Goal: Contribute content: Contribute content

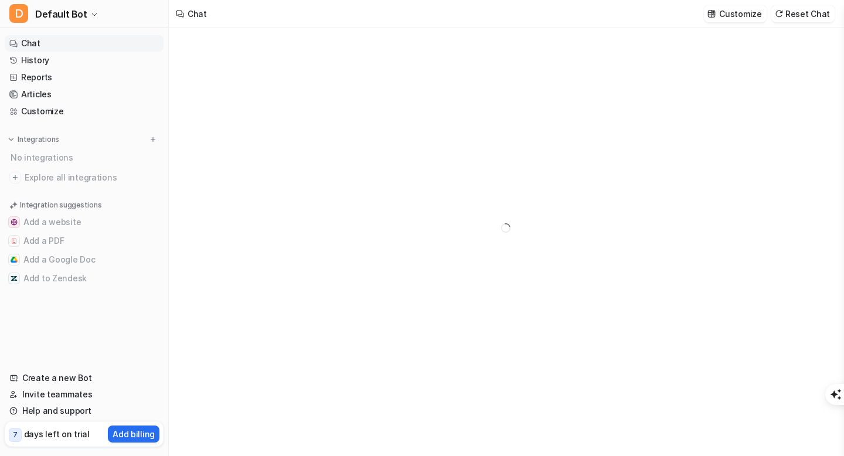
type textarea "**********"
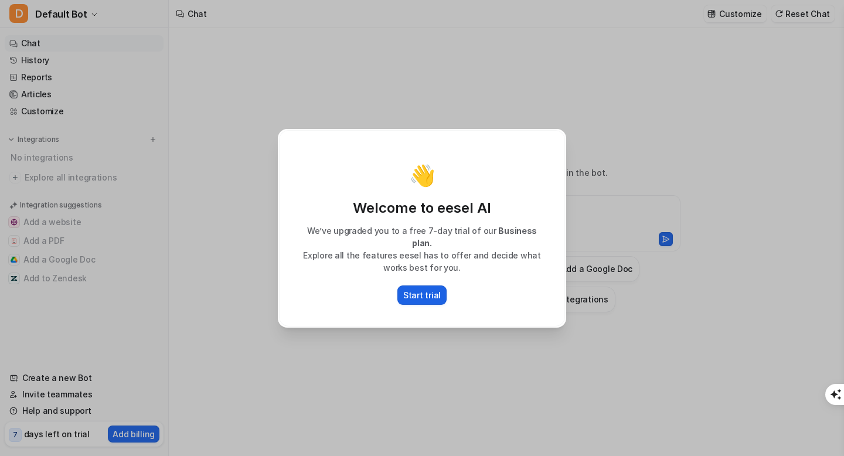
click at [424, 289] on p "Start trial" at bounding box center [421, 295] width 37 height 12
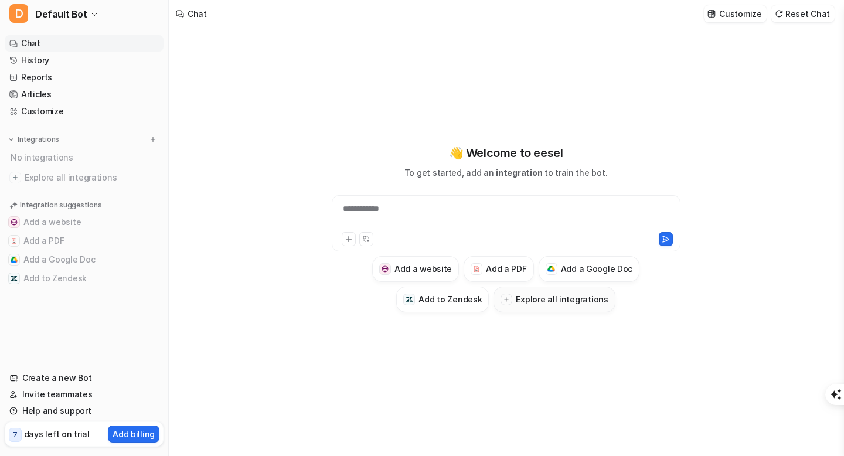
click at [521, 300] on h3 "Explore all integrations" at bounding box center [561, 299] width 92 height 12
click at [511, 301] on div at bounding box center [506, 299] width 12 height 12
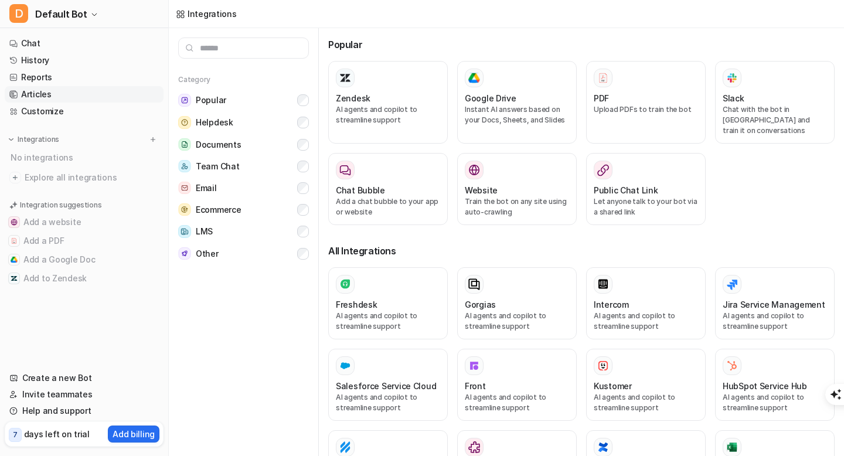
click at [68, 94] on link "Articles" at bounding box center [84, 94] width 159 height 16
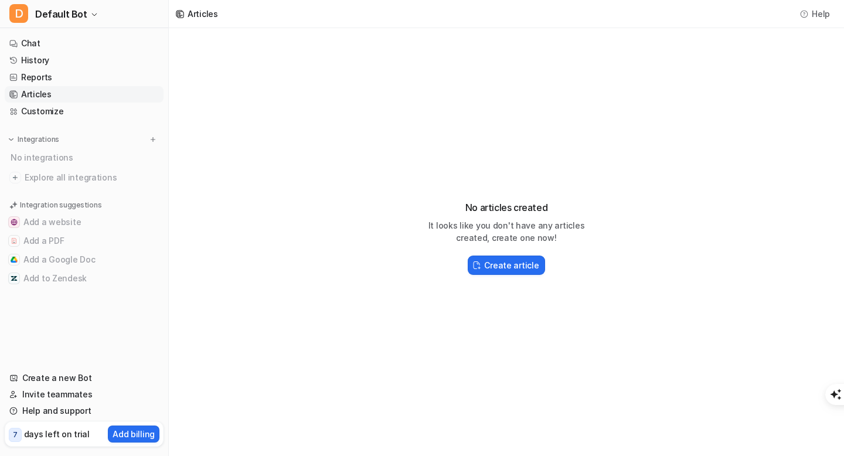
click at [494, 276] on div "Create article" at bounding box center [505, 265] width 187 height 24
click at [503, 261] on h2 "Create article" at bounding box center [511, 265] width 54 height 12
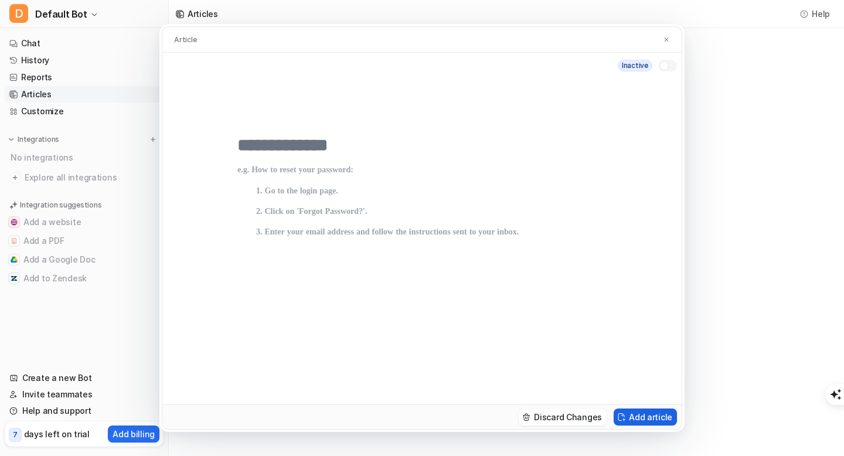
click at [633, 421] on button "Add article" at bounding box center [644, 416] width 63 height 17
click at [665, 39] on img at bounding box center [666, 40] width 7 height 8
